Goal: Transaction & Acquisition: Purchase product/service

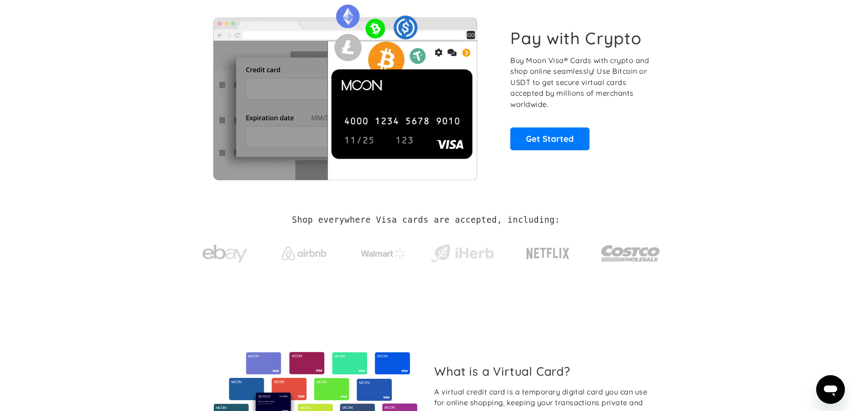
scroll to position [45, 0]
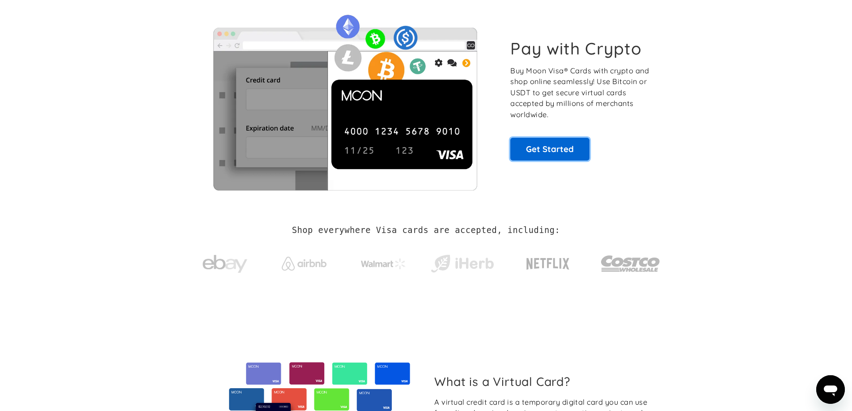
click at [520, 150] on link "Get Started" at bounding box center [549, 149] width 79 height 22
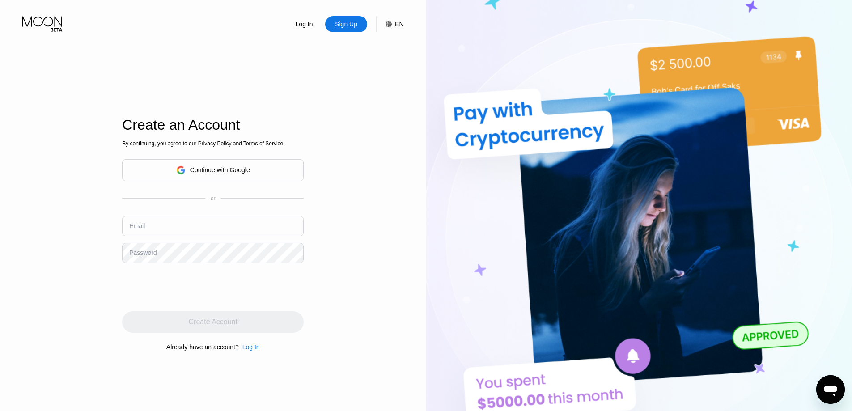
click at [228, 167] on div "Continue with Google" at bounding box center [220, 169] width 60 height 7
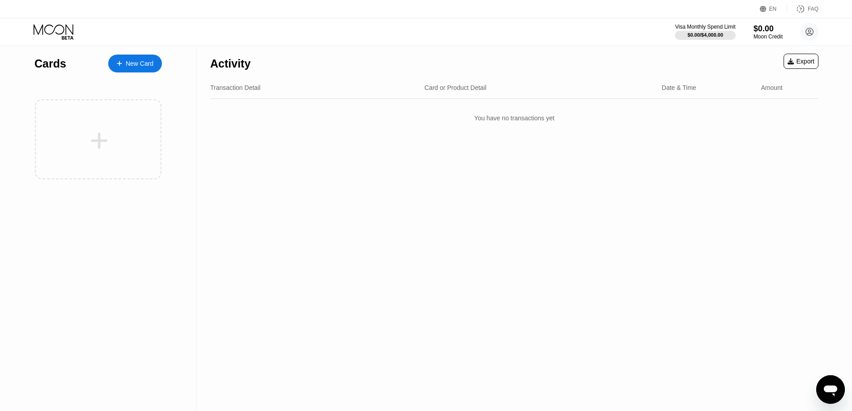
click at [133, 65] on div "New Card" at bounding box center [140, 64] width 28 height 8
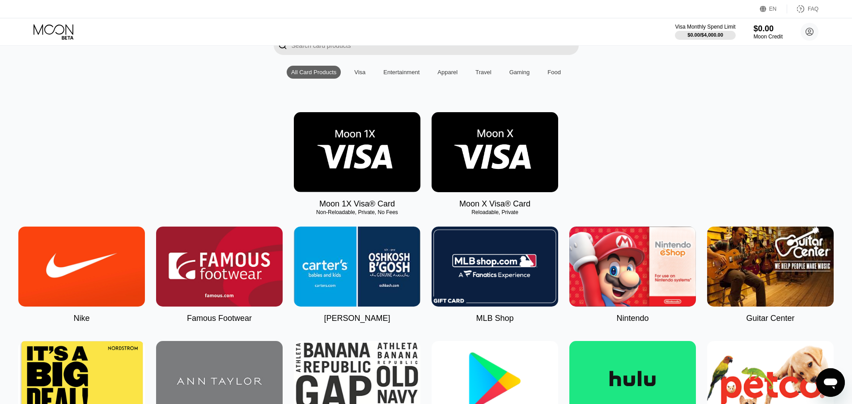
scroll to position [89, 0]
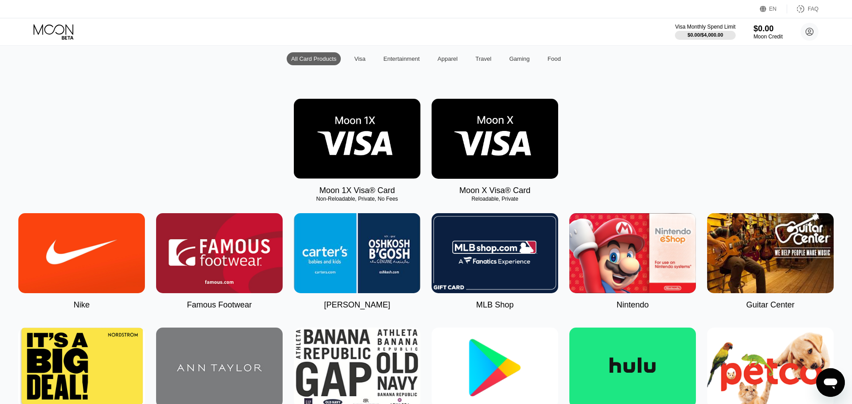
click at [367, 162] on img at bounding box center [357, 139] width 127 height 80
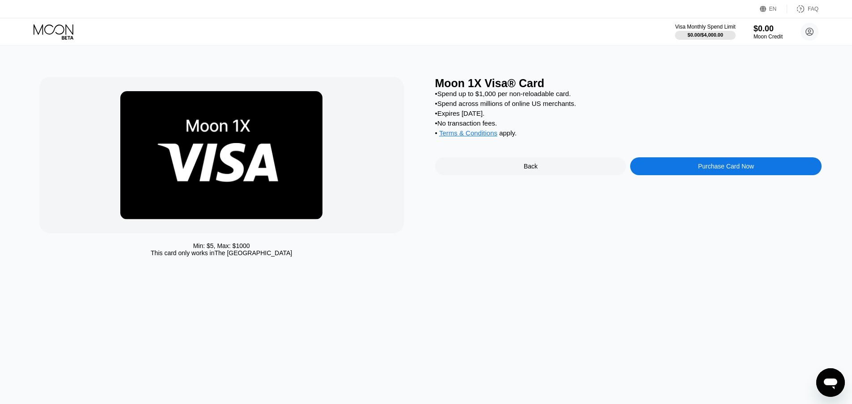
click at [713, 170] on div "Purchase Card Now" at bounding box center [726, 166] width 56 height 7
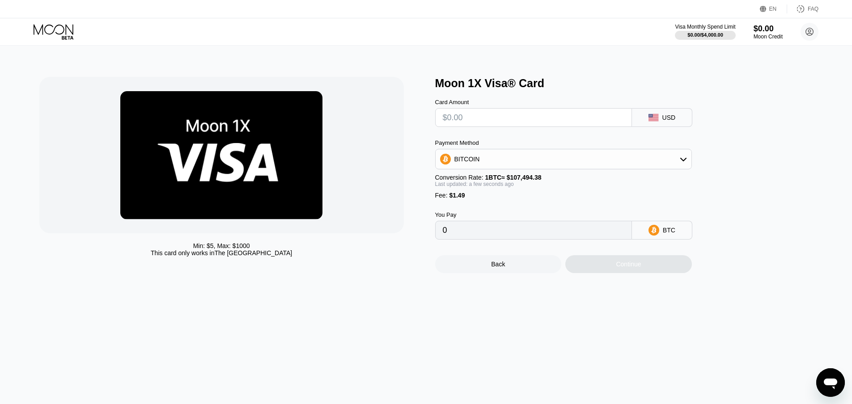
click at [464, 124] on input "text" at bounding box center [534, 118] width 182 height 18
click at [386, 264] on div "Min: $ 5 , Max: $ 1000 This card only works in The United States" at bounding box center [232, 175] width 387 height 196
click at [581, 161] on div "BITCOIN" at bounding box center [563, 159] width 256 height 18
click at [523, 207] on div "USDT on TRON" at bounding box center [569, 203] width 232 height 7
type input "0.00"
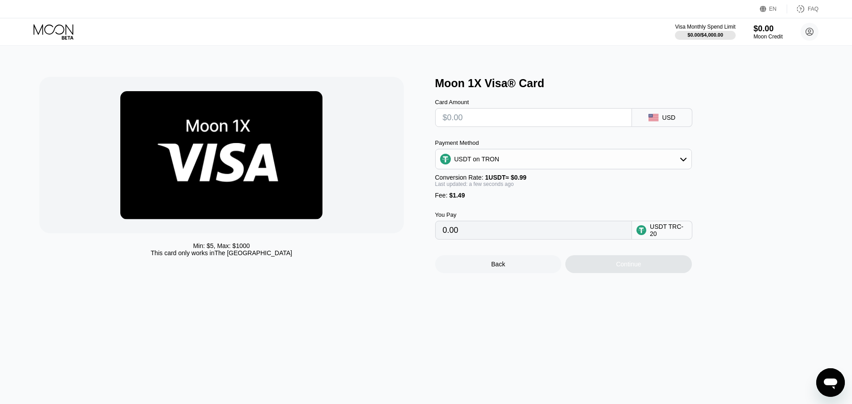
click at [810, 192] on div "Moon 1X Visa® Card Card Amount USD Payment Method USDT on TRON Conversion Rate:…" at bounding box center [628, 175] width 387 height 196
click at [400, 215] on div at bounding box center [221, 155] width 364 height 156
click at [465, 116] on input "text" at bounding box center [534, 118] width 182 height 18
type input "$0"
type input "1.51"
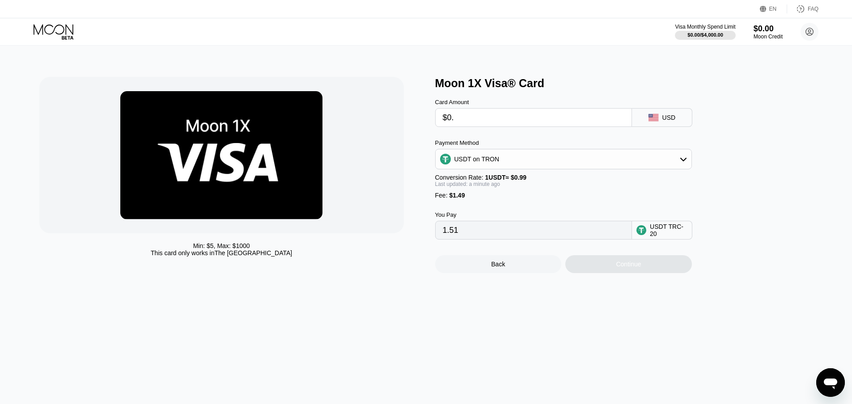
type input "$0.1"
type input "1.61"
type input "$0.1"
click at [759, 172] on div "Moon 1X Visa® Card Card Amount $0.1 USD Payment Method USDT on TRON Conversion …" at bounding box center [628, 175] width 387 height 196
drag, startPoint x: 468, startPoint y: 123, endPoint x: 295, endPoint y: 123, distance: 173.0
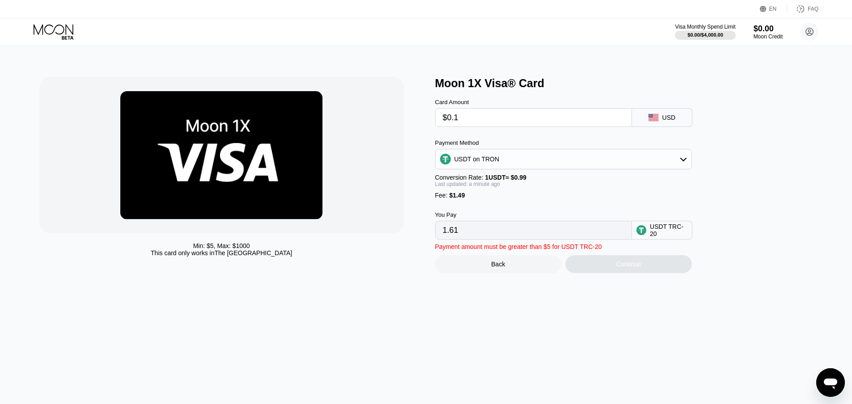
click at [295, 123] on div "Min: $ 5 , Max: $ 1000 This card only works in The United States Moon 1X Visa® …" at bounding box center [426, 175] width 774 height 196
click at [586, 85] on div "Moon 1X Visa® Card" at bounding box center [628, 83] width 387 height 13
drag, startPoint x: 471, startPoint y: 115, endPoint x: 409, endPoint y: 115, distance: 62.6
click at [409, 115] on div "Min: $ 5 , Max: $ 1000 This card only works in The United States Moon 1X Visa® …" at bounding box center [426, 175] width 774 height 196
type input "$5"
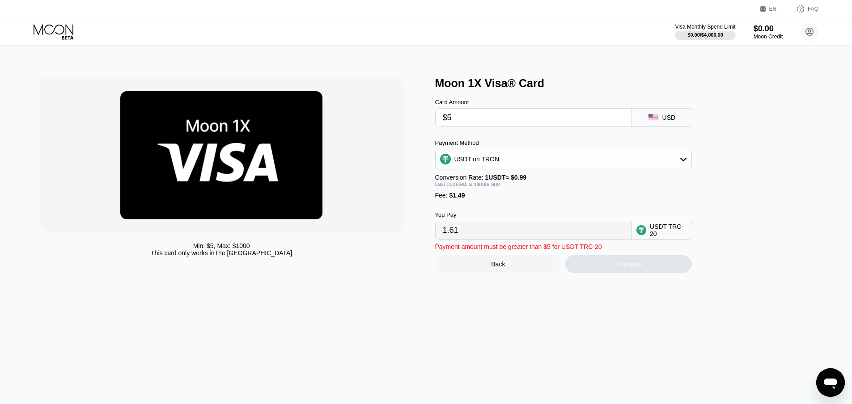
type input "6.56"
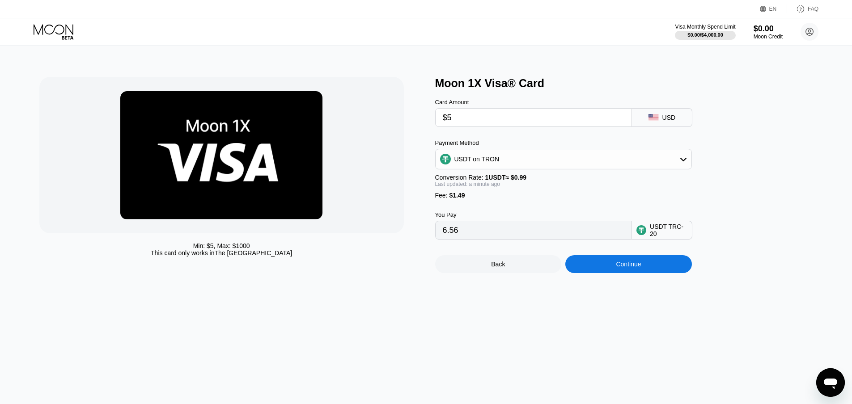
type input "$5"
click at [378, 215] on div at bounding box center [221, 155] width 364 height 156
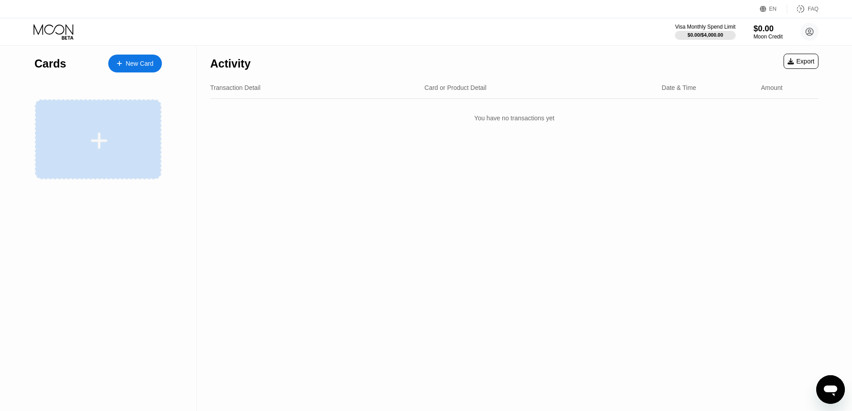
click at [125, 139] on div at bounding box center [99, 141] width 111 height 20
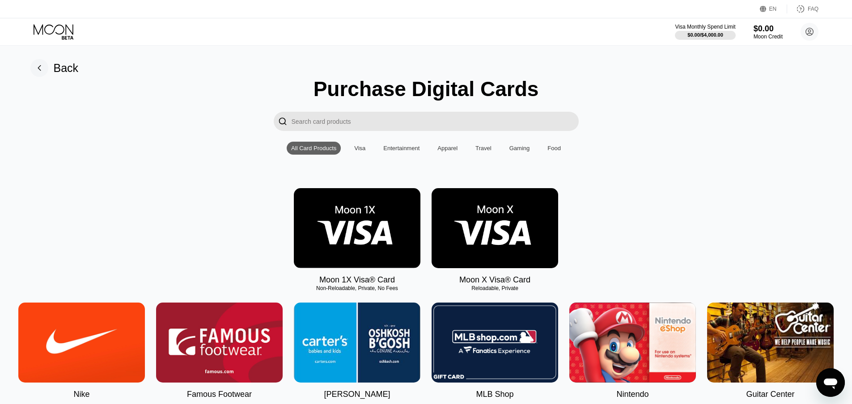
click at [502, 218] on img at bounding box center [494, 228] width 127 height 80
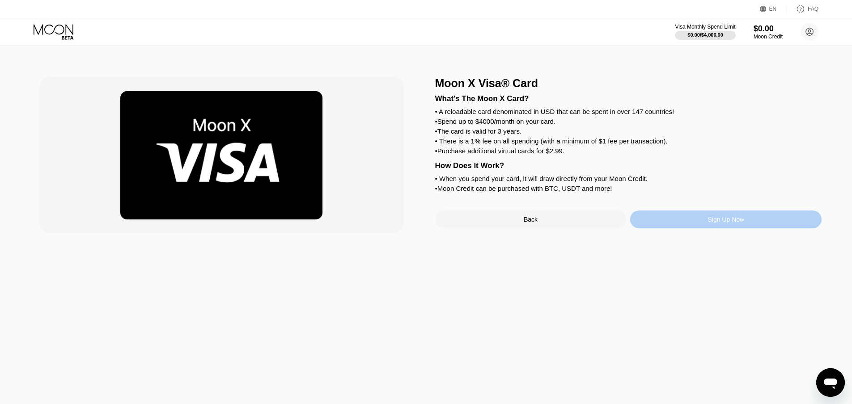
click at [672, 228] on div "Sign Up Now" at bounding box center [725, 220] width 191 height 18
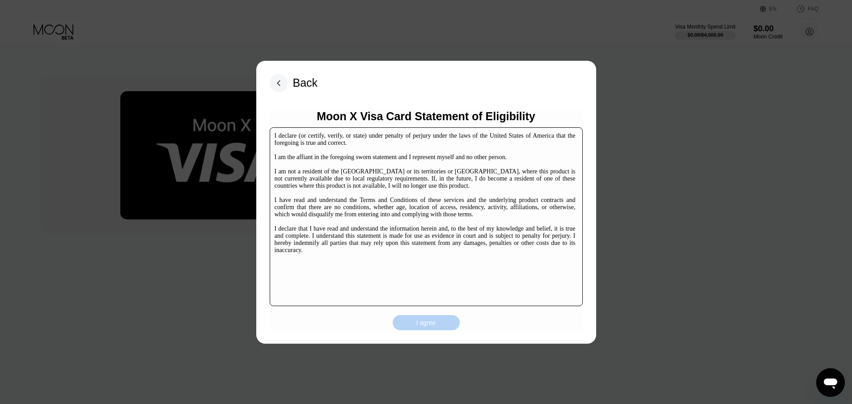
click at [423, 325] on div "I agree" at bounding box center [426, 323] width 20 height 8
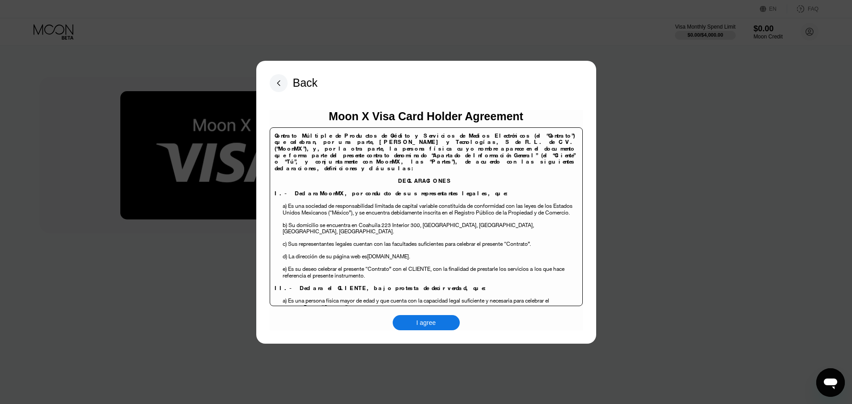
click at [427, 325] on div "I agree" at bounding box center [426, 323] width 20 height 8
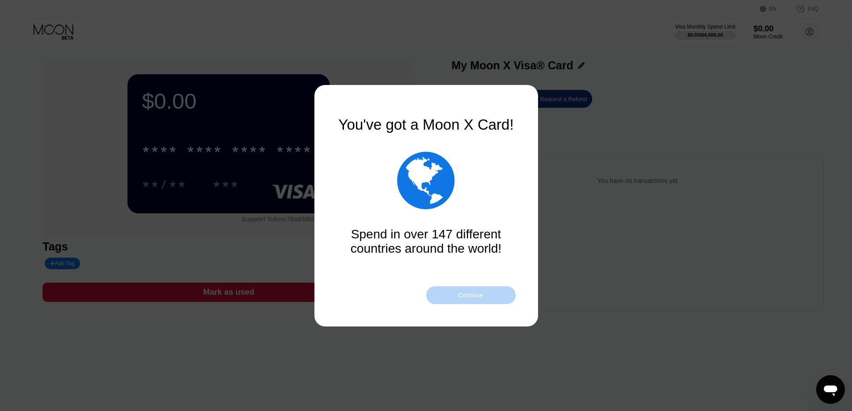
click at [471, 300] on div "Continue" at bounding box center [470, 295] width 89 height 18
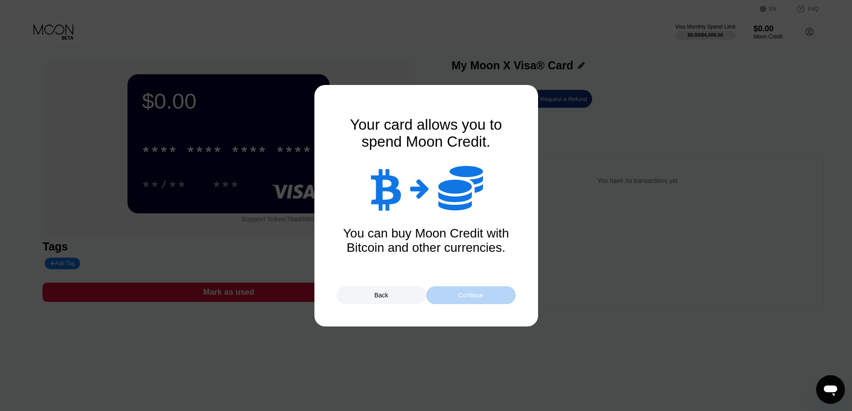
click at [471, 300] on div "Continue" at bounding box center [470, 295] width 89 height 18
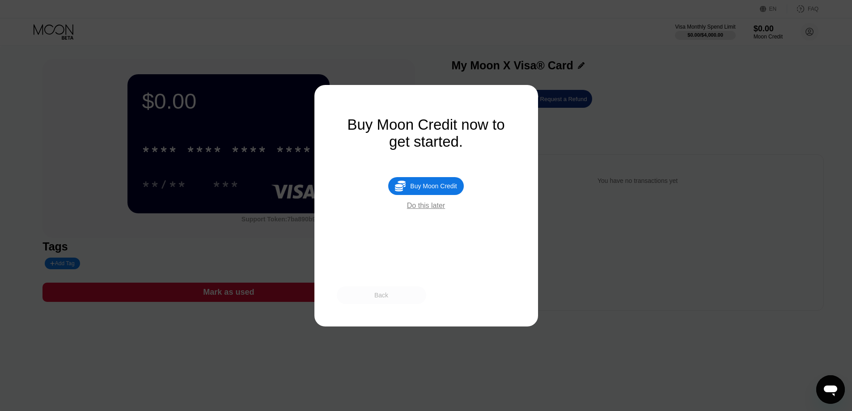
drag, startPoint x: 394, startPoint y: 298, endPoint x: 472, endPoint y: 242, distance: 96.1
click at [471, 253] on div "You've got a Moon X Card!  Spend in over 147 different countries around the wo…" at bounding box center [426, 205] width 179 height 197
click at [425, 210] on div "Do this later" at bounding box center [426, 206] width 38 height 8
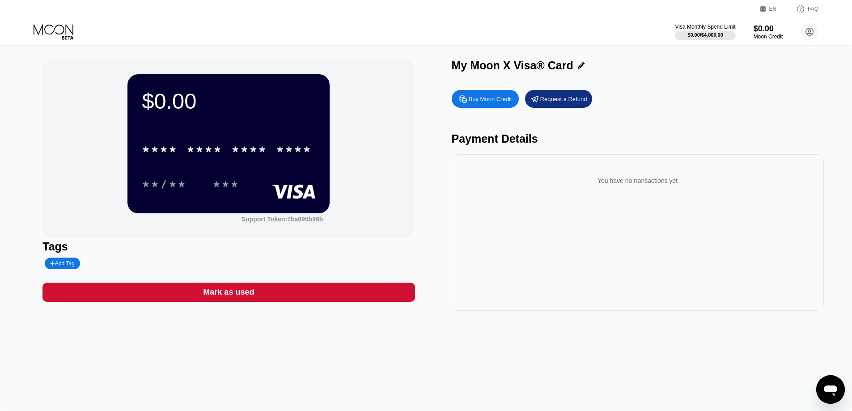
click at [423, 211] on div "$0.00 * * * * * * * * * * * * **** **/** *** Support Token: 7ba890b99b Tags Add…" at bounding box center [425, 185] width 767 height 252
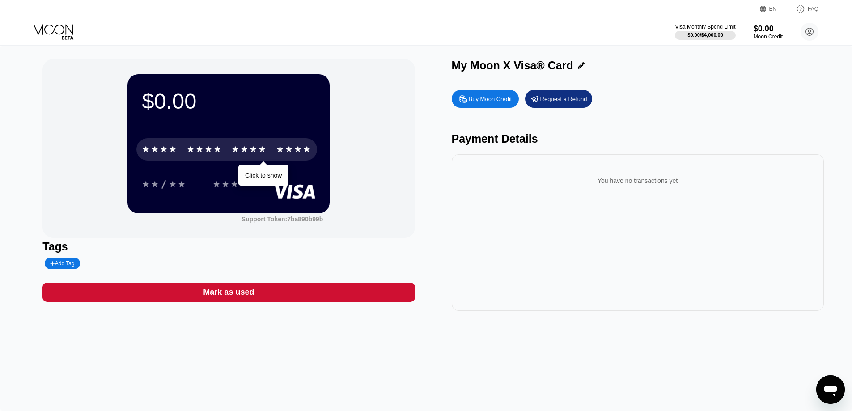
click at [249, 144] on div "* * * * * * * * * * * * ****" at bounding box center [226, 149] width 181 height 22
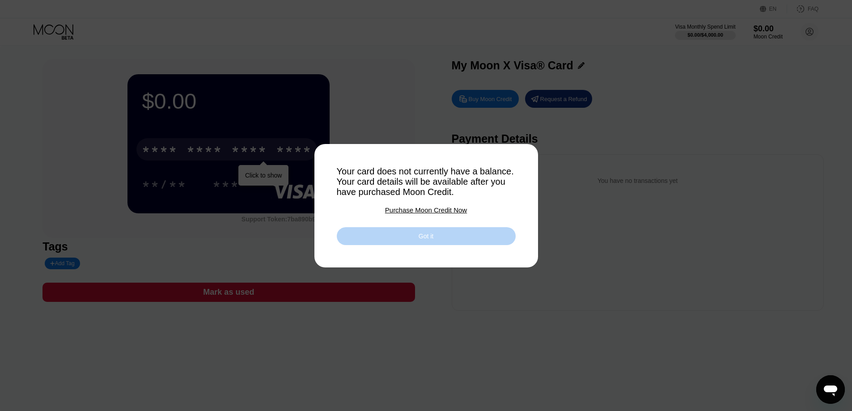
click at [435, 237] on div "Got it" at bounding box center [426, 236] width 179 height 18
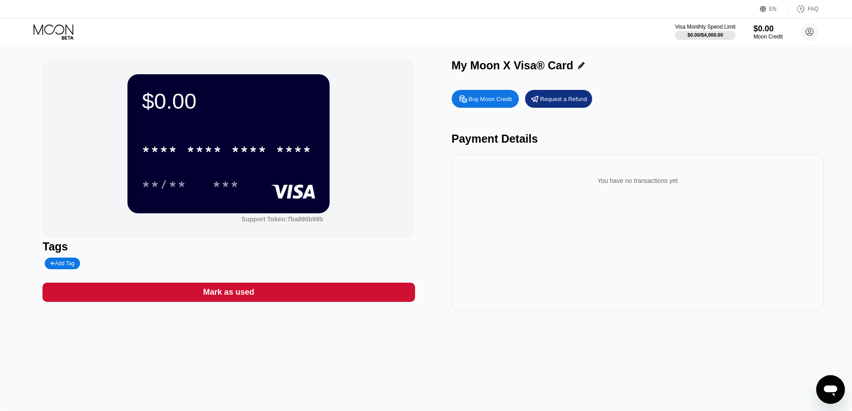
click at [243, 135] on div "* * * * * * * * * * * * ****" at bounding box center [228, 146] width 173 height 30
click at [277, 189] on rect at bounding box center [293, 191] width 44 height 14
click at [224, 193] on div "***" at bounding box center [225, 185] width 27 height 14
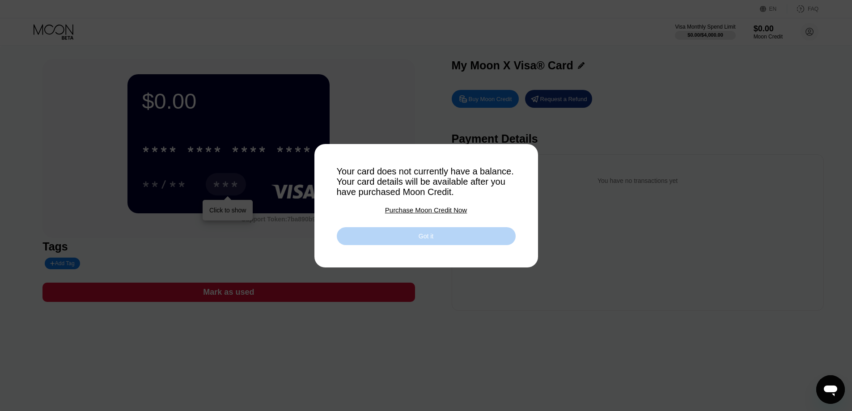
click at [419, 239] on div "Got it" at bounding box center [425, 236] width 15 height 8
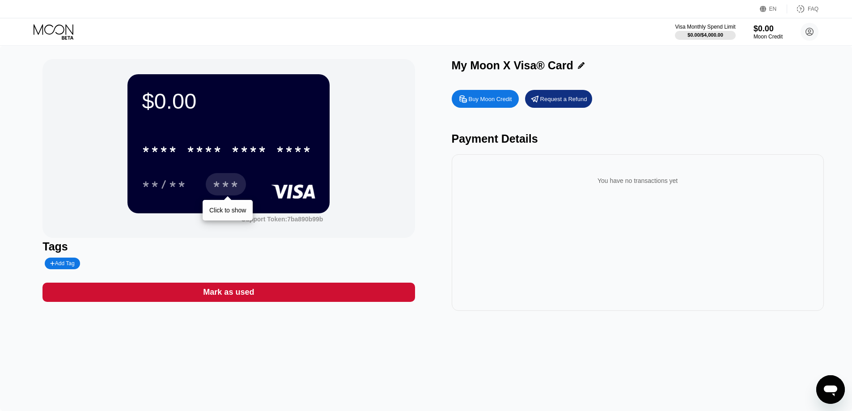
click at [176, 169] on div "* * * * * * * * * * * * **** **/** *** Click to show" at bounding box center [228, 157] width 173 height 53
click at [218, 177] on div "***" at bounding box center [226, 184] width 40 height 22
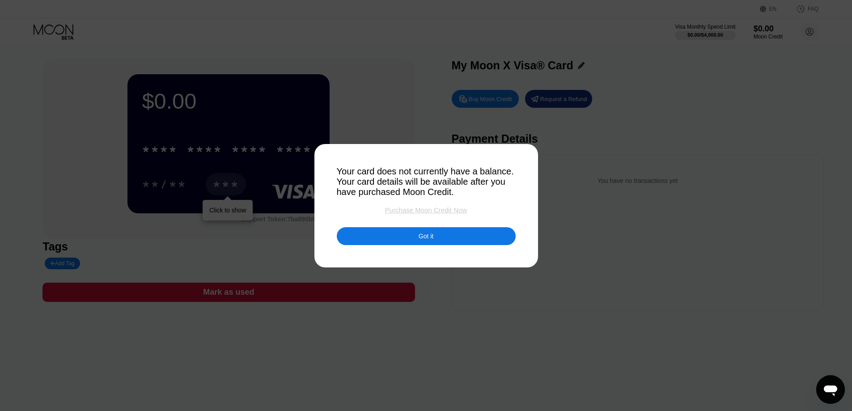
click at [418, 212] on div "Purchase Moon Credit Now" at bounding box center [426, 210] width 82 height 8
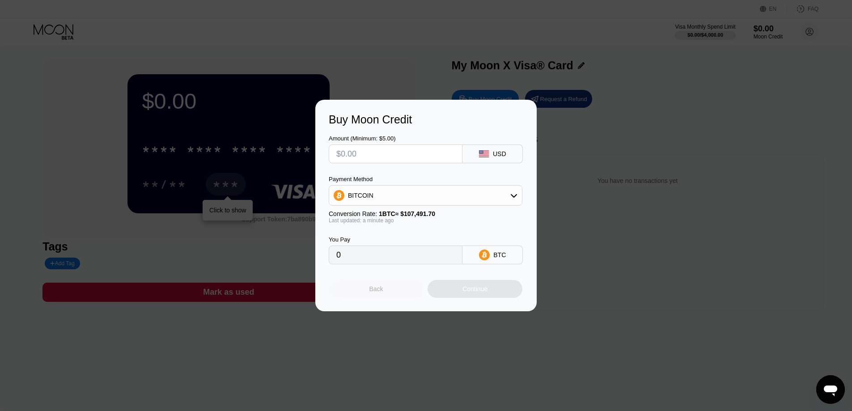
click at [378, 289] on div "Back" at bounding box center [376, 288] width 14 height 7
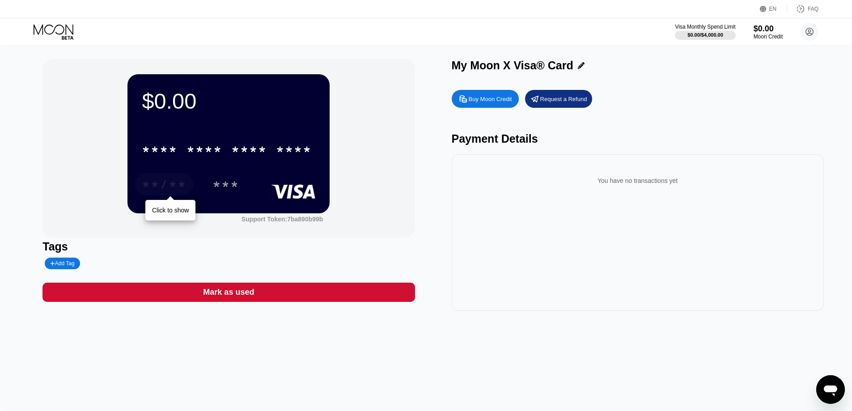
click at [167, 190] on div "**/**" at bounding box center [164, 185] width 45 height 14
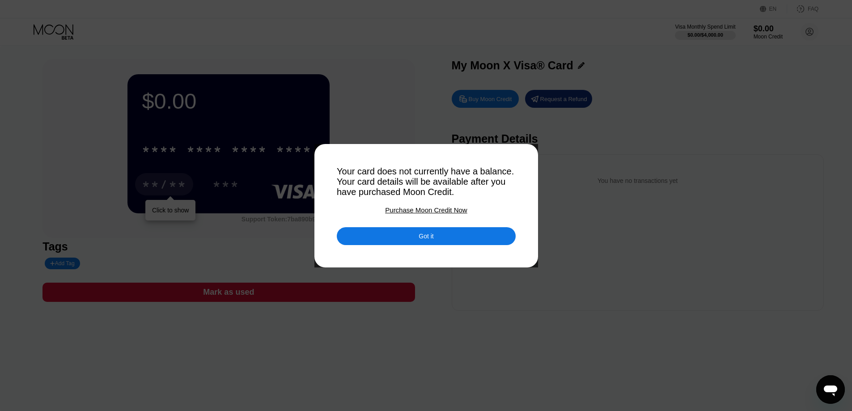
click at [443, 243] on div "Got it" at bounding box center [426, 236] width 179 height 18
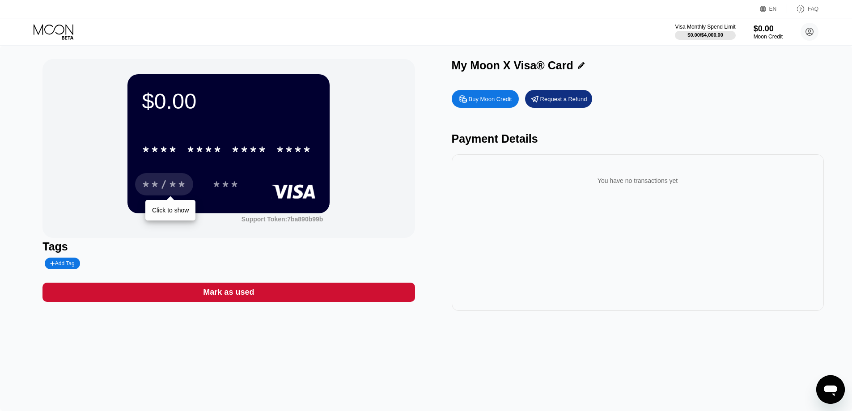
click at [430, 180] on div "$0.00 * * * * * * * * * * * * **** **/** Click to show *** Support Token: 7ba89…" at bounding box center [425, 185] width 767 height 252
click at [807, 31] on circle at bounding box center [809, 32] width 18 height 18
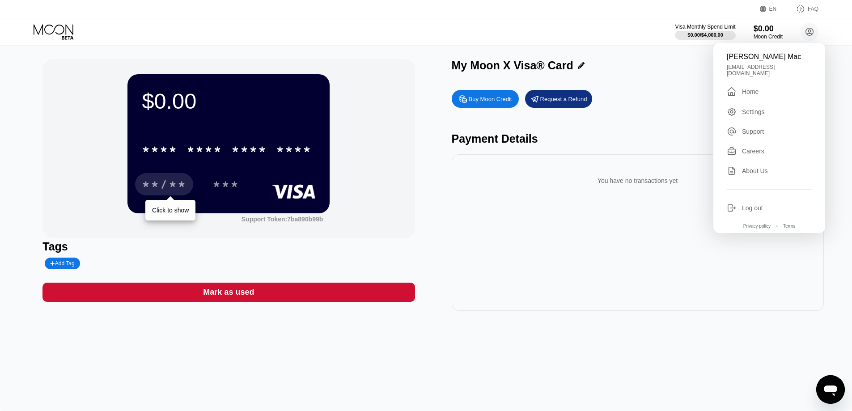
click at [753, 92] on div "Home" at bounding box center [750, 91] width 17 height 7
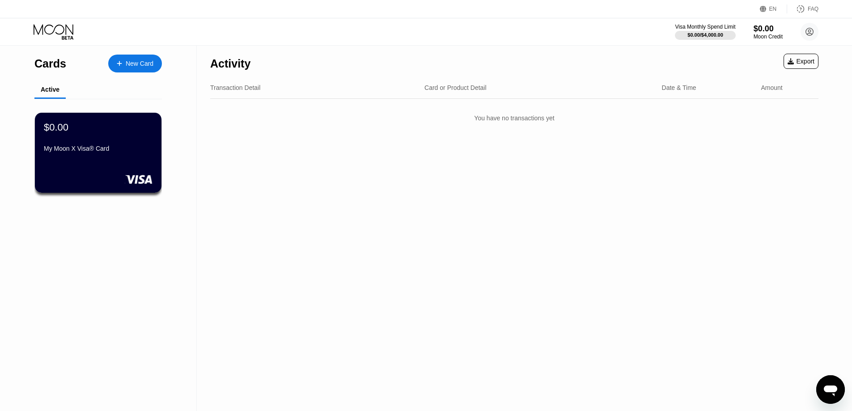
click at [500, 87] on div "Card or Product Detail" at bounding box center [539, 87] width 230 height 7
click at [482, 90] on div "Card or Product Detail" at bounding box center [455, 87] width 62 height 7
click at [458, 91] on div "Card or Product Detail" at bounding box center [455, 87] width 62 height 7
click at [245, 87] on div "Transaction Detail" at bounding box center [235, 87] width 50 height 7
click at [143, 146] on div "$0.00 My Moon X Visa® Card" at bounding box center [98, 138] width 110 height 34
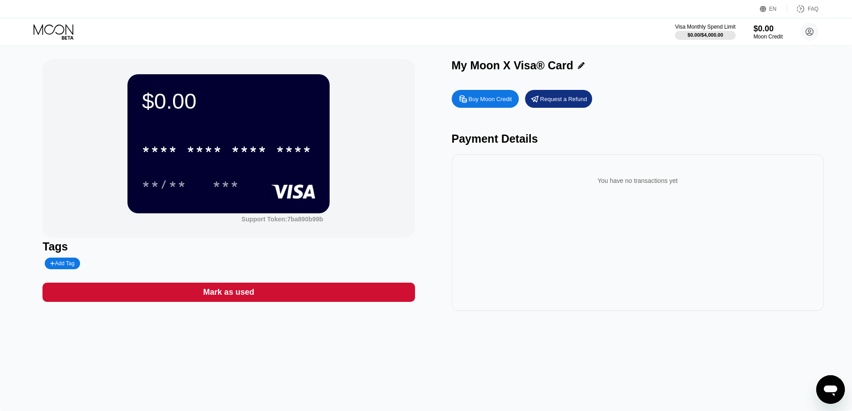
click at [299, 302] on div "Mark as used" at bounding box center [228, 292] width 372 height 19
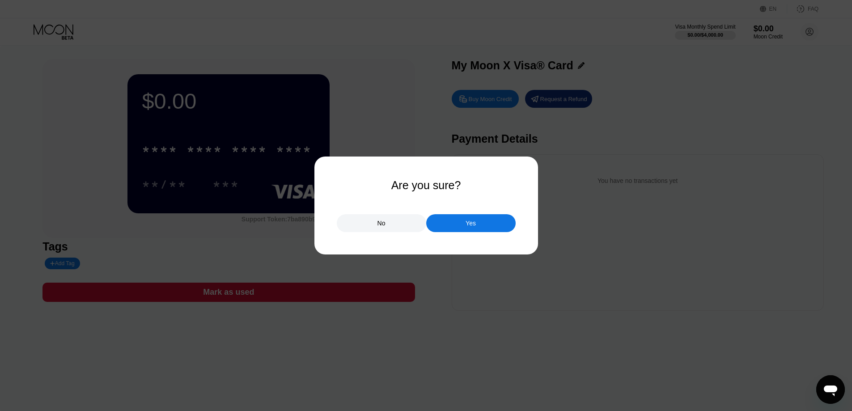
click at [484, 227] on div "Yes" at bounding box center [470, 223] width 89 height 18
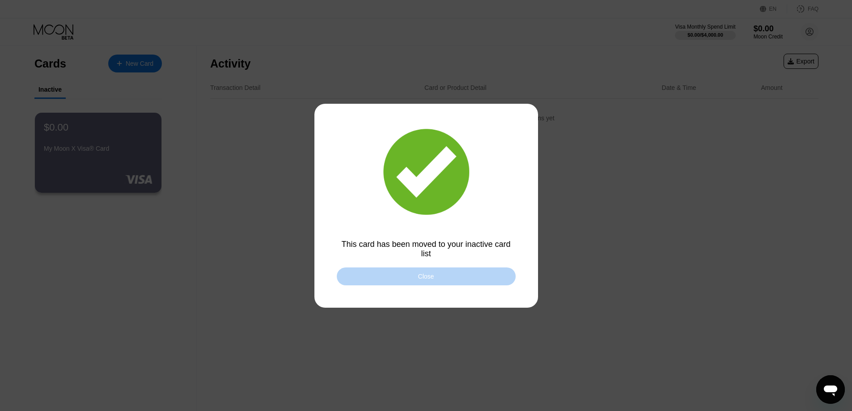
click at [432, 279] on div "Close" at bounding box center [426, 276] width 16 height 7
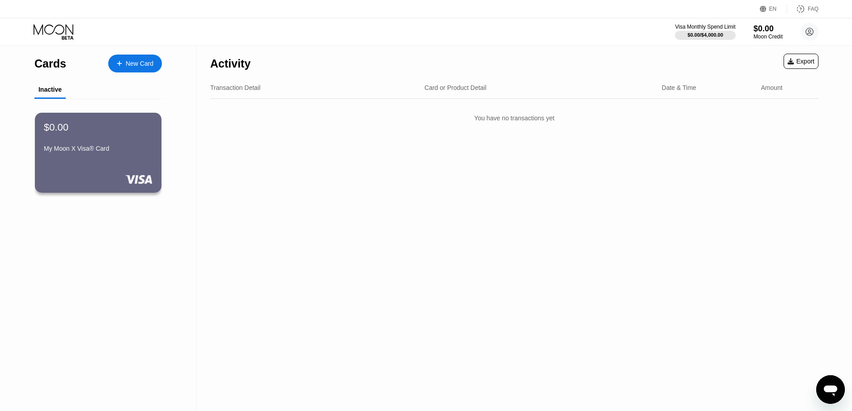
click at [114, 161] on div "$0.00 My Moon X Visa® Card" at bounding box center [98, 153] width 127 height 80
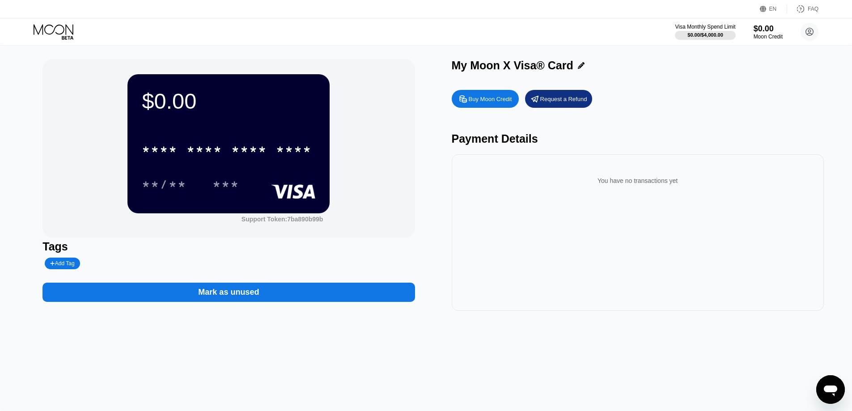
click at [221, 297] on div "Mark as unused" at bounding box center [228, 292] width 61 height 10
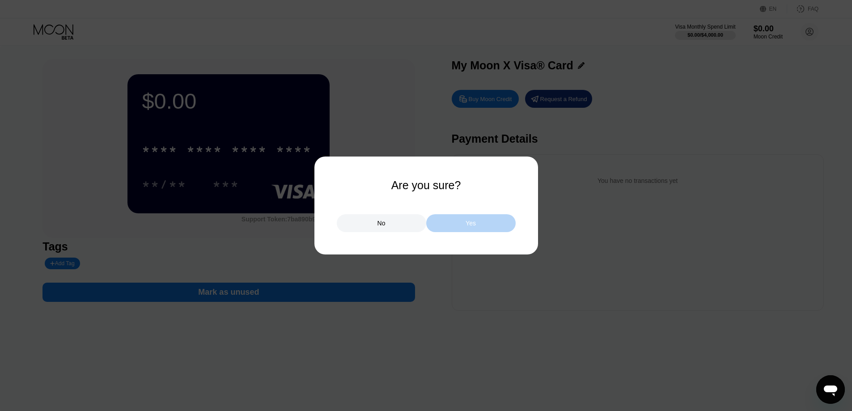
click at [471, 229] on div "Yes" at bounding box center [470, 223] width 89 height 18
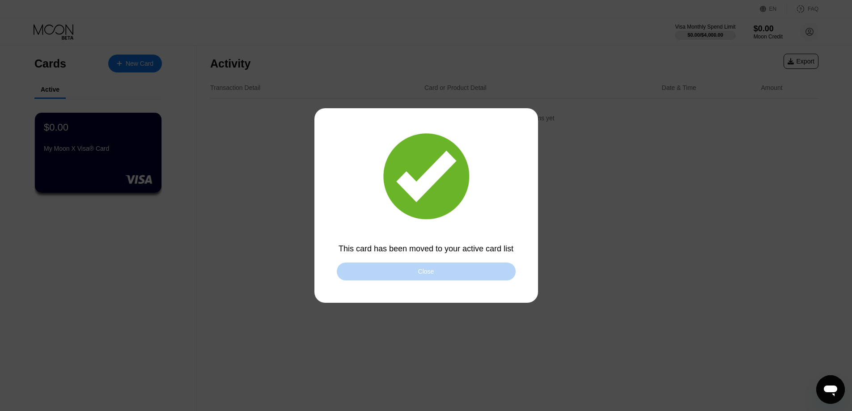
click at [440, 277] on div "Close" at bounding box center [426, 271] width 179 height 18
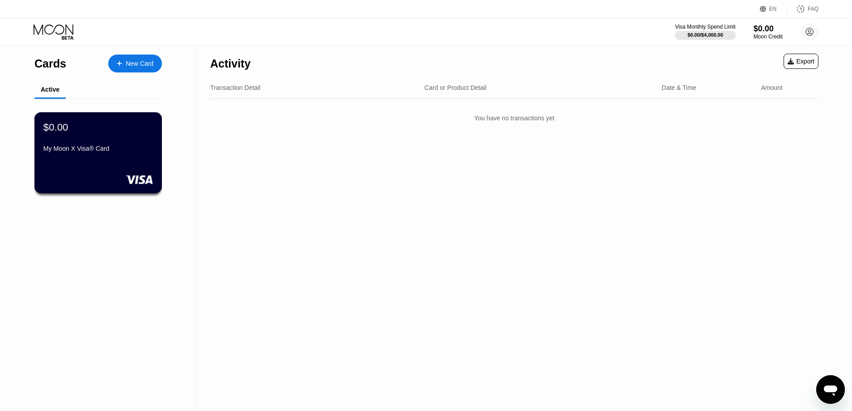
click at [130, 178] on rect at bounding box center [139, 179] width 28 height 9
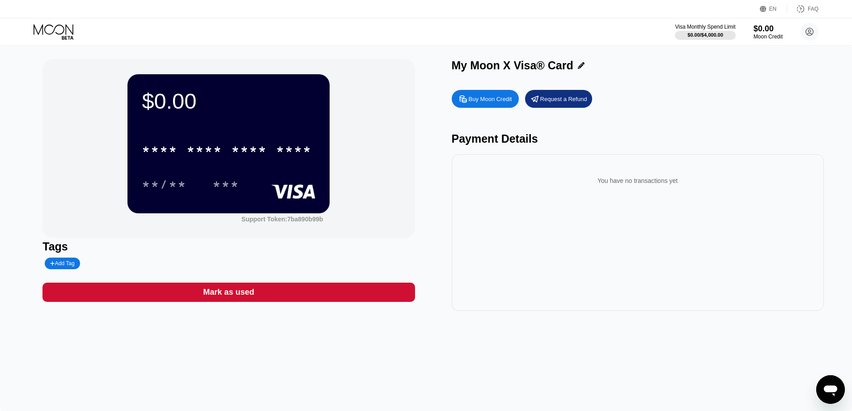
click at [178, 164] on div "* * * * * * * * * * * * **** **/** ***" at bounding box center [228, 157] width 173 height 53
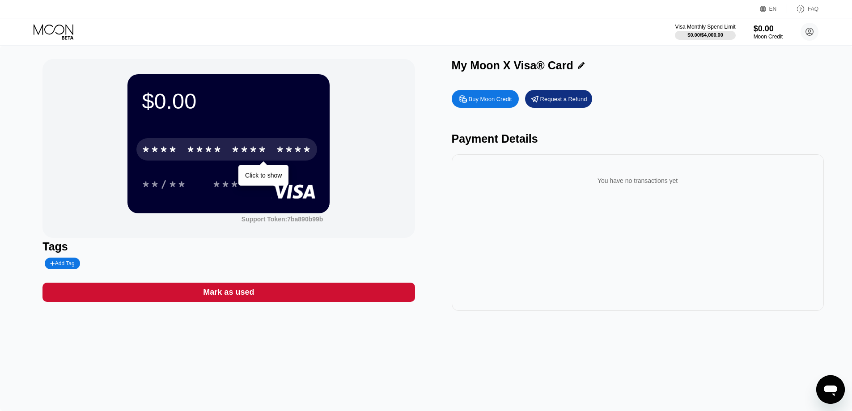
click at [156, 152] on div "* * * *" at bounding box center [160, 151] width 36 height 14
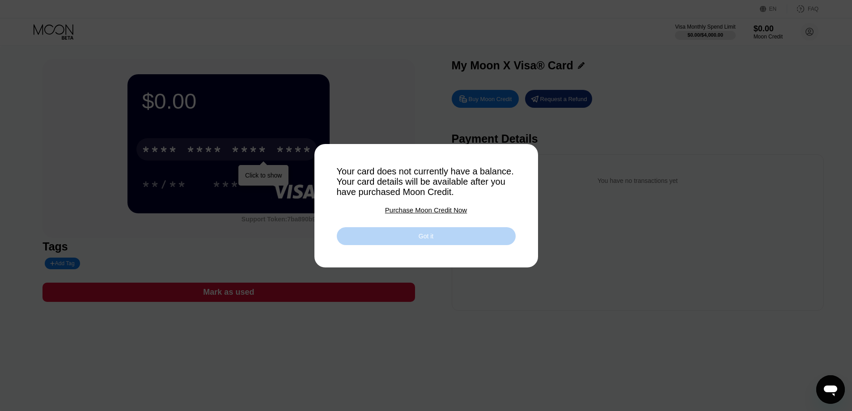
drag, startPoint x: 431, startPoint y: 239, endPoint x: 398, endPoint y: 176, distance: 70.8
click at [398, 176] on div "Your card does not currently have a balance. Your card details will be availabl…" at bounding box center [426, 205] width 179 height 79
click at [405, 182] on div "Your card does not currently have a balance. Your card details will be availabl…" at bounding box center [426, 181] width 179 height 31
click at [431, 240] on div "Got it" at bounding box center [425, 236] width 15 height 8
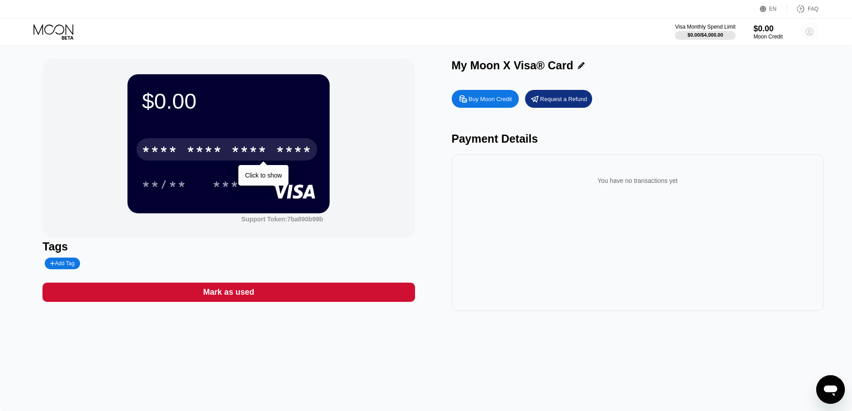
click at [814, 34] on circle at bounding box center [809, 32] width 18 height 18
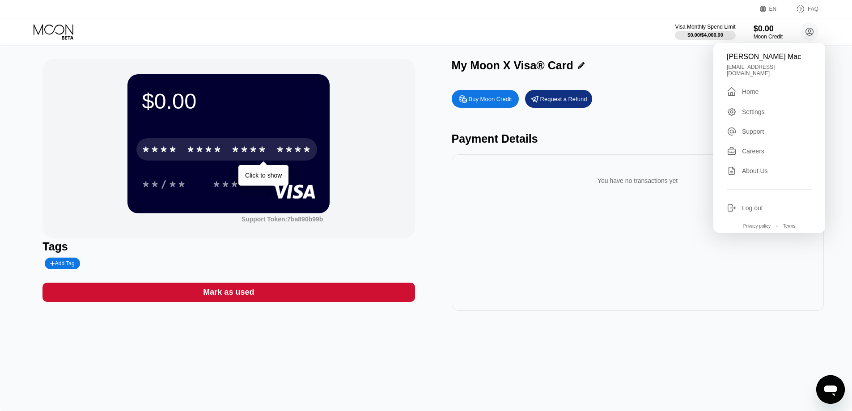
click at [738, 86] on div "" at bounding box center [734, 91] width 15 height 11
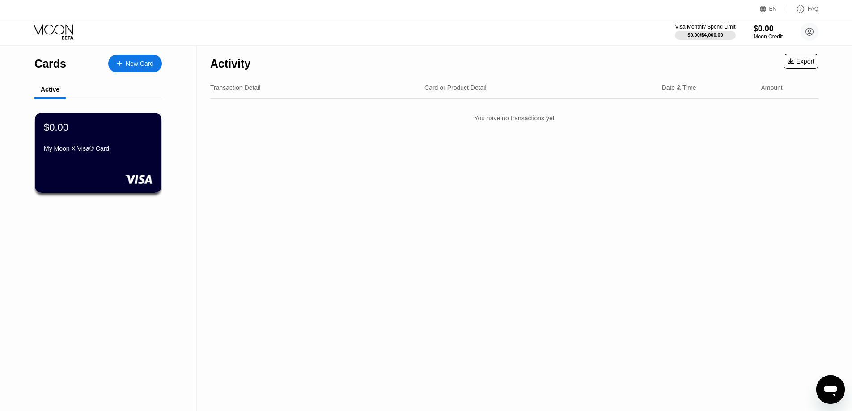
click at [151, 67] on div "New Card" at bounding box center [140, 64] width 28 height 8
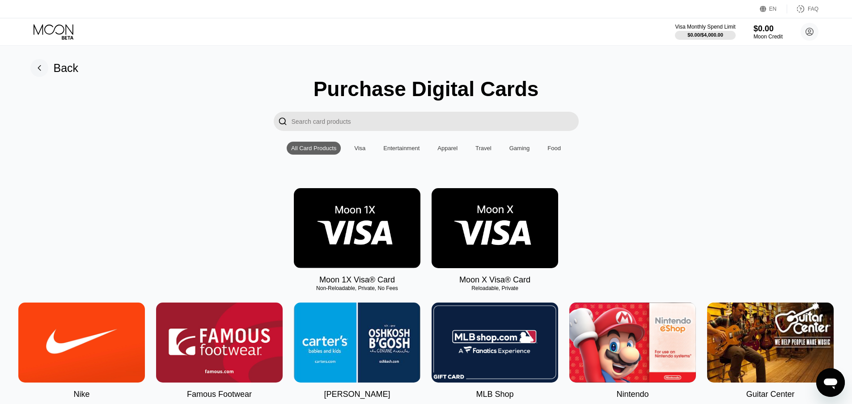
click at [536, 224] on img at bounding box center [494, 228] width 127 height 80
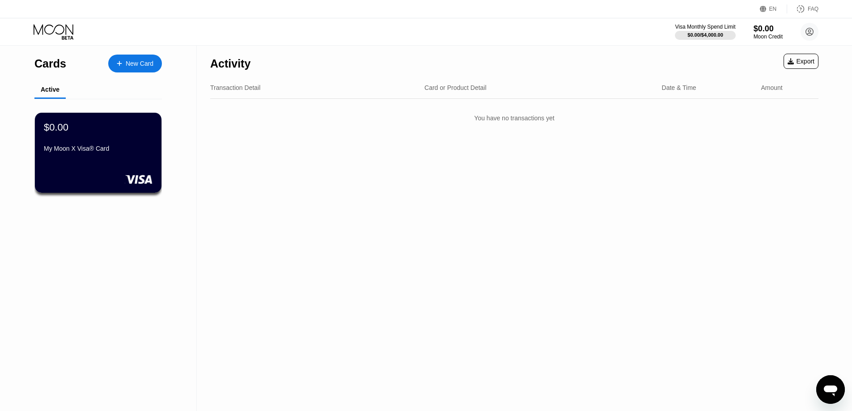
click at [271, 207] on div "Activity Export Transaction Detail Card or Product Detail Date & Time Amount Yo…" at bounding box center [514, 228] width 635 height 365
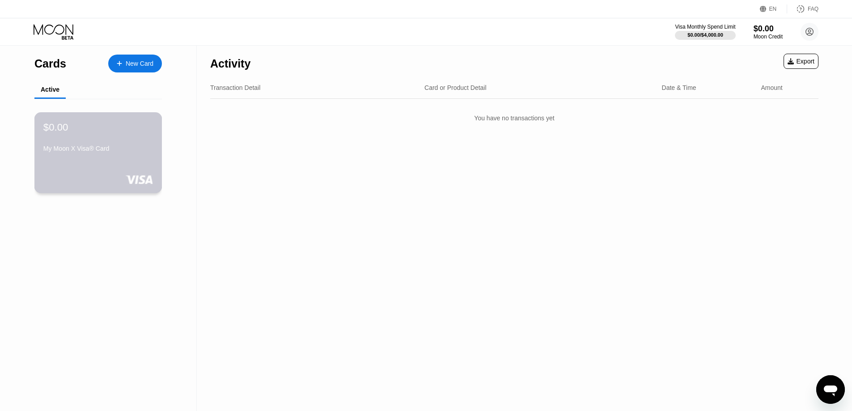
click at [120, 150] on div "My Moon X Visa® Card" at bounding box center [98, 148] width 110 height 7
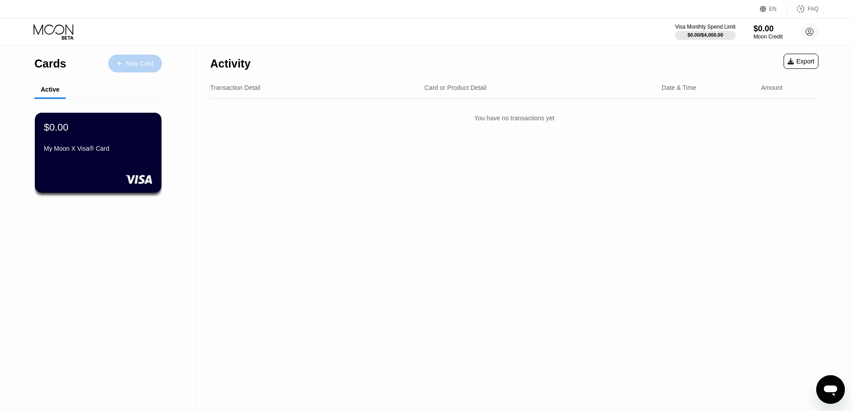
click at [127, 65] on div "New Card" at bounding box center [140, 64] width 28 height 8
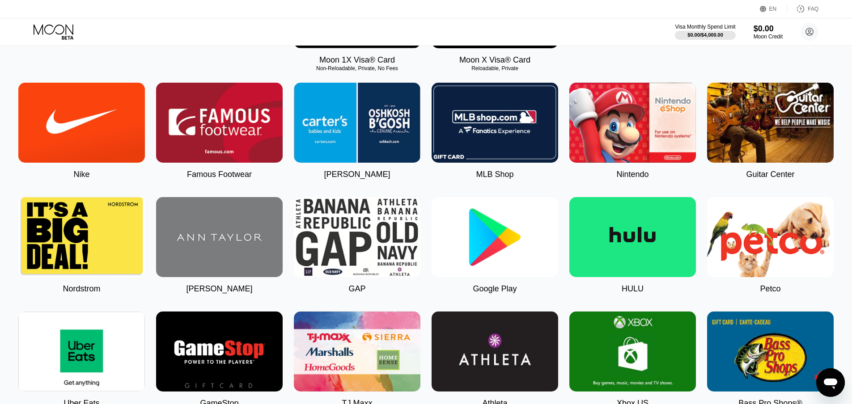
scroll to position [45, 0]
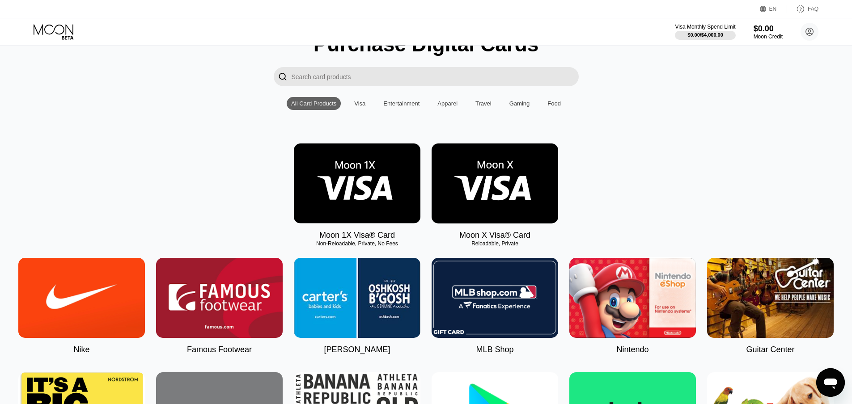
click at [486, 180] on img at bounding box center [494, 184] width 127 height 80
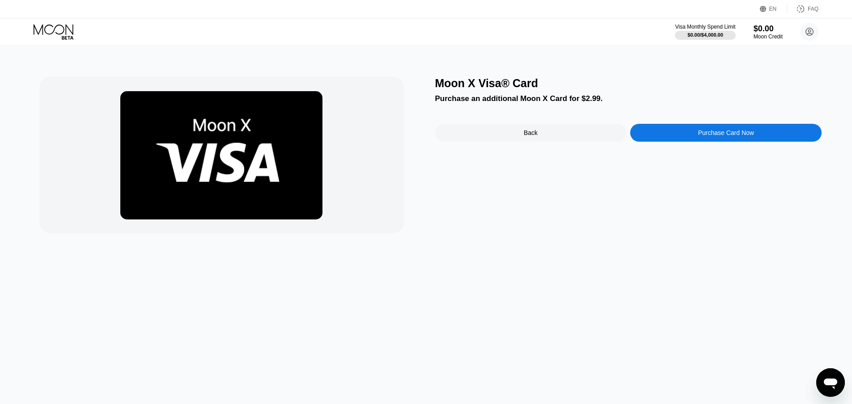
click at [274, 139] on img at bounding box center [221, 155] width 202 height 128
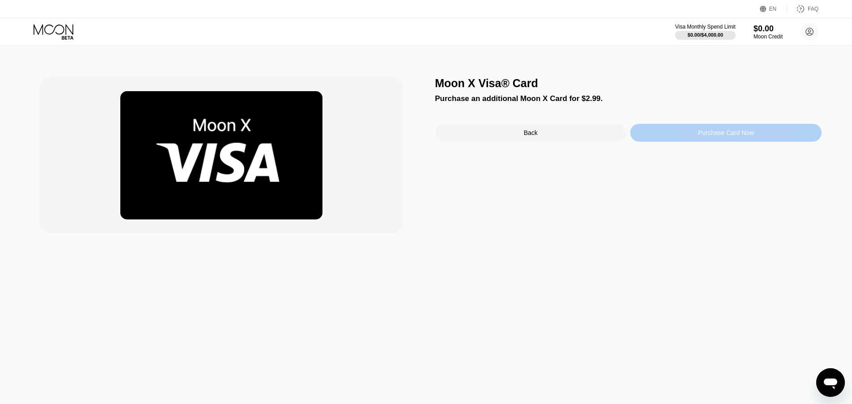
click at [727, 142] on div "Purchase Card Now" at bounding box center [725, 133] width 191 height 18
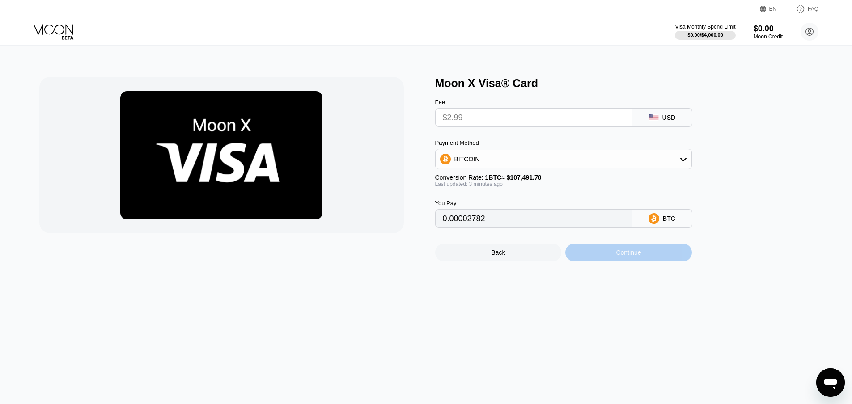
click at [605, 262] on div "Continue" at bounding box center [628, 253] width 127 height 18
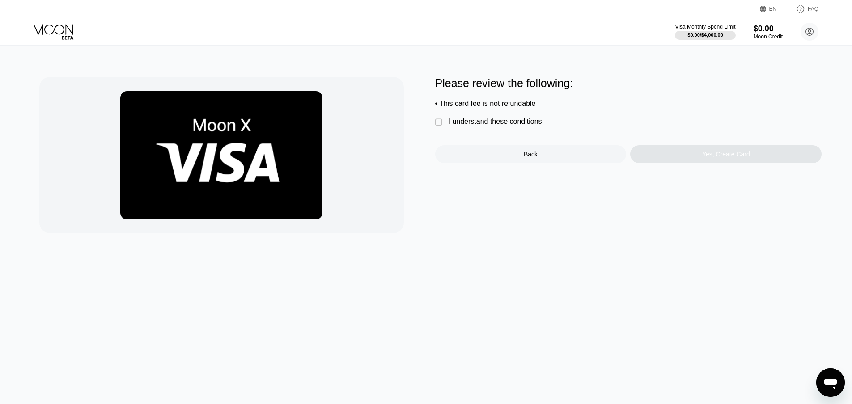
click at [470, 126] on div "I understand these conditions" at bounding box center [494, 122] width 93 height 8
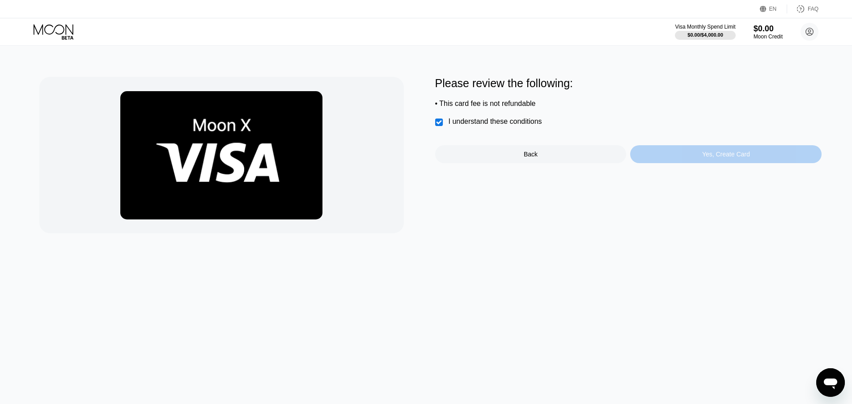
click at [702, 160] on div "Yes, Create Card" at bounding box center [725, 154] width 191 height 18
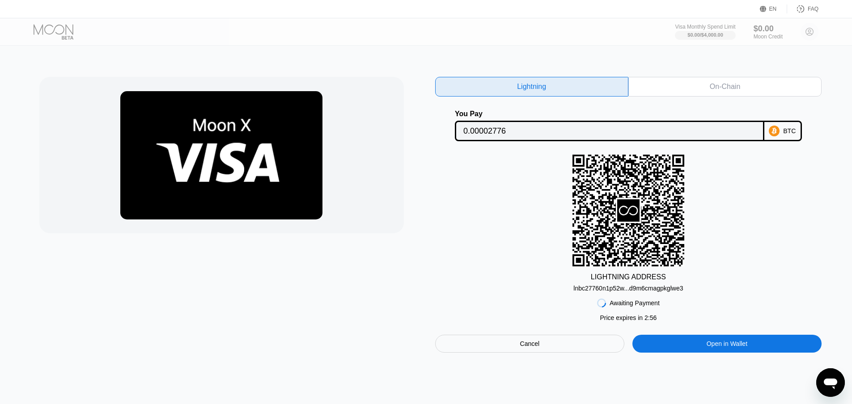
click at [451, 260] on div "LIGHTNING ADDRESS lnbc27760n1p52w...d9m6cmagpkglwe3" at bounding box center [628, 223] width 387 height 137
click at [719, 91] on div "On-Chain" at bounding box center [725, 86] width 30 height 9
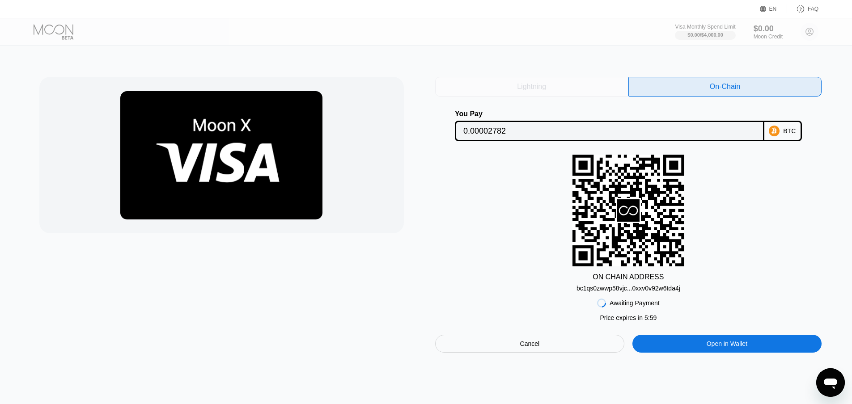
click at [553, 88] on div "Lightning" at bounding box center [531, 87] width 193 height 20
type input "0.00002776"
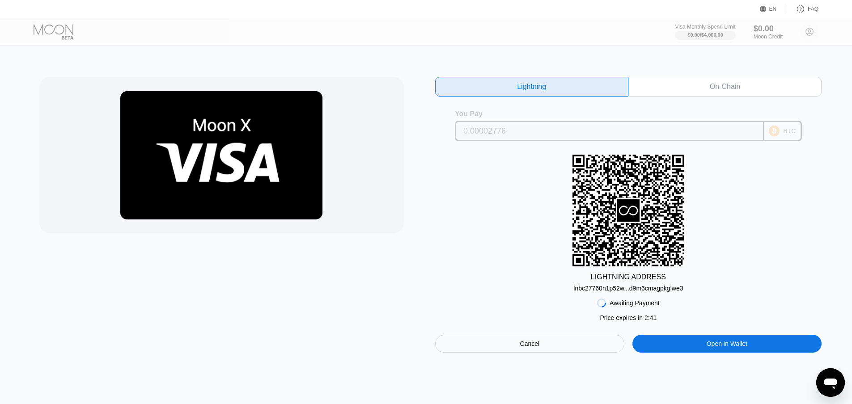
click at [517, 132] on input "0.00002776" at bounding box center [609, 131] width 292 height 18
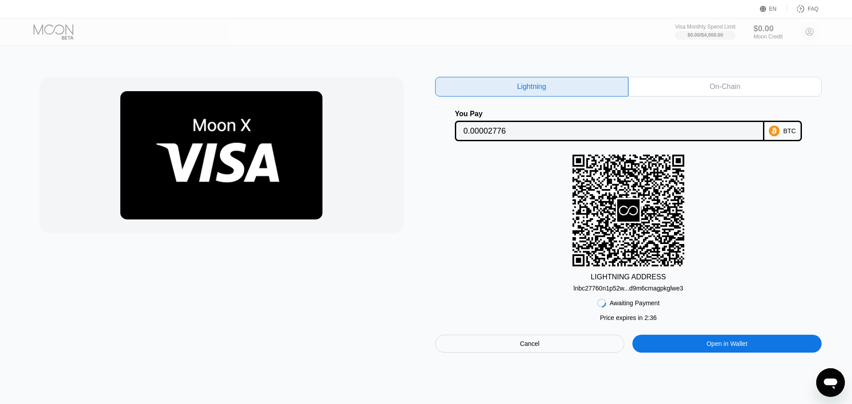
click at [716, 358] on div "Lightning On-Chain You Pay 0.00002776 BTC LIGHTNING ADDRESS lnbc27760n1p52w...d…" at bounding box center [426, 225] width 858 height 359
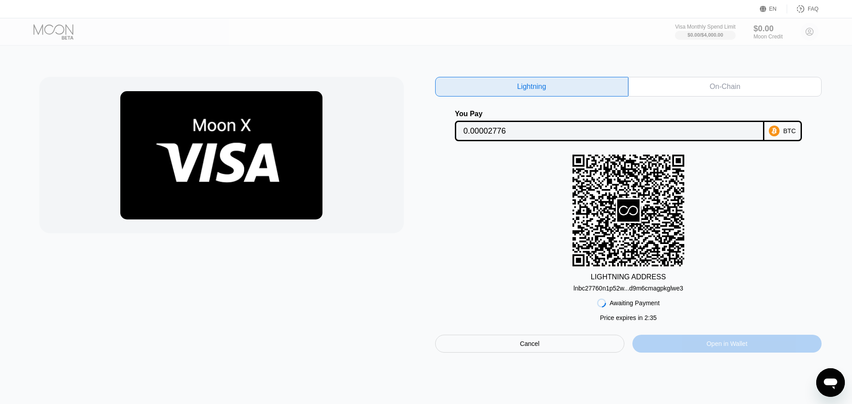
click at [713, 348] on div "Open in Wallet" at bounding box center [726, 344] width 41 height 8
